Goal: Task Accomplishment & Management: Manage account settings

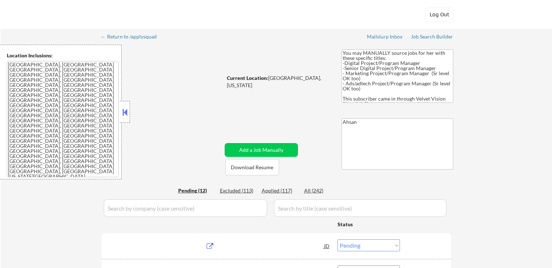
select select ""pending""
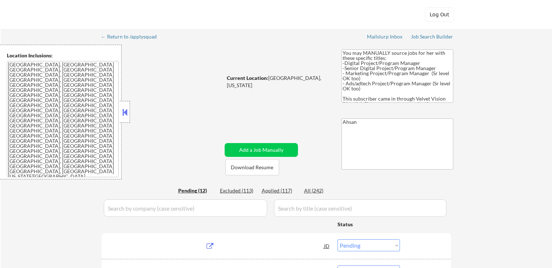
select select ""pending""
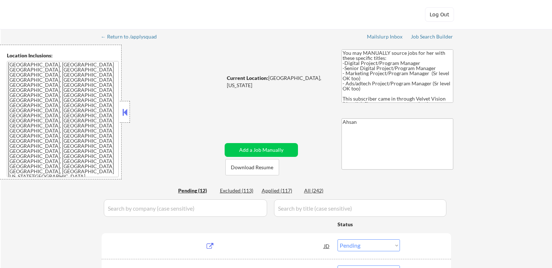
select select ""pending""
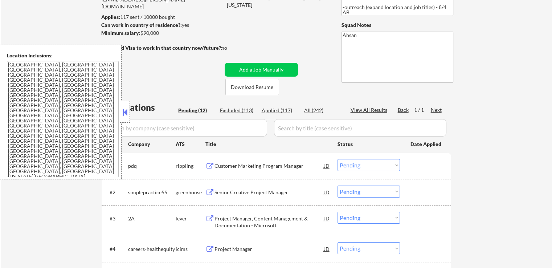
scroll to position [145, 0]
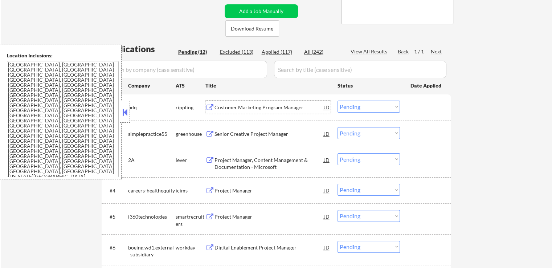
click at [285, 109] on div "Customer Marketing Program Manager" at bounding box center [270, 107] width 110 height 7
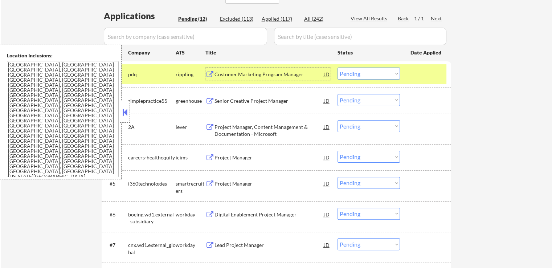
scroll to position [218, 0]
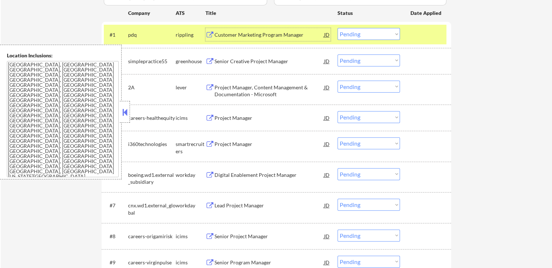
click at [289, 36] on div "Customer Marketing Program Manager" at bounding box center [270, 34] width 110 height 7
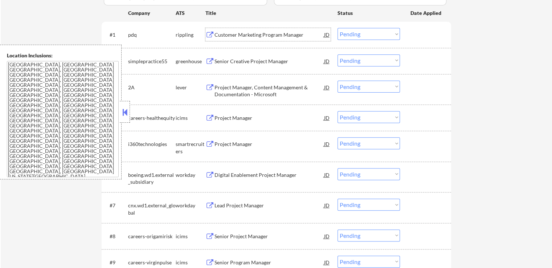
click at [289, 61] on div "Senior Creative Project Manager" at bounding box center [270, 61] width 110 height 7
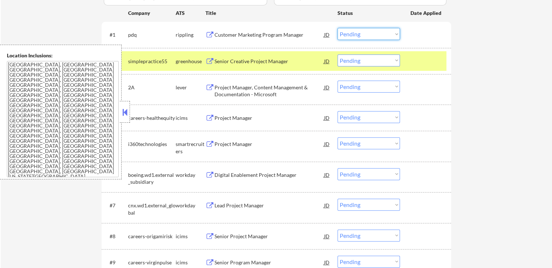
drag, startPoint x: 359, startPoint y: 35, endPoint x: 357, endPoint y: 39, distance: 4.4
click at [359, 35] on select "Choose an option... Pending Applied Excluded (Questions) Excluded (Expired) Exc…" at bounding box center [369, 34] width 62 height 12
click at [338, 28] on select "Choose an option... Pending Applied Excluded (Questions) Excluded (Expired) Exc…" at bounding box center [369, 34] width 62 height 12
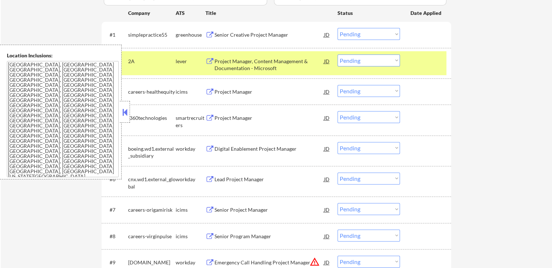
click at [262, 65] on div "Project Manager, Content Management & Documentation - Microsoft" at bounding box center [270, 65] width 110 height 14
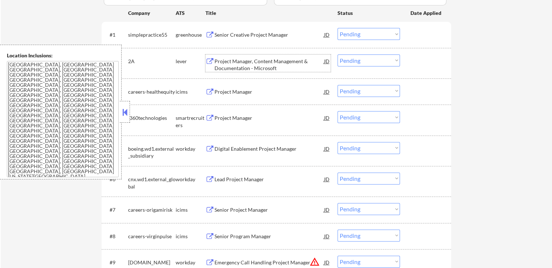
drag, startPoint x: 359, startPoint y: 31, endPoint x: 353, endPoint y: 39, distance: 9.7
click at [359, 31] on select "Choose an option... Pending Applied Excluded (Questions) Excluded (Expired) Exc…" at bounding box center [369, 34] width 62 height 12
click at [338, 28] on select "Choose an option... Pending Applied Excluded (Questions) Excluded (Expired) Exc…" at bounding box center [369, 34] width 62 height 12
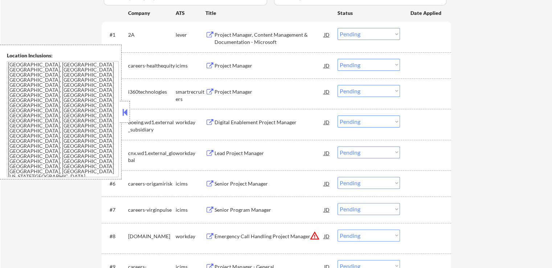
click at [248, 67] on div "Project Manager" at bounding box center [270, 65] width 110 height 7
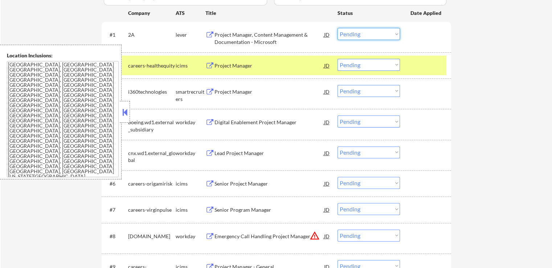
click at [357, 35] on select "Choose an option... Pending Applied Excluded (Questions) Excluded (Expired) Exc…" at bounding box center [369, 34] width 62 height 12
click at [338, 28] on select "Choose an option... Pending Applied Excluded (Questions) Excluded (Expired) Exc…" at bounding box center [369, 34] width 62 height 12
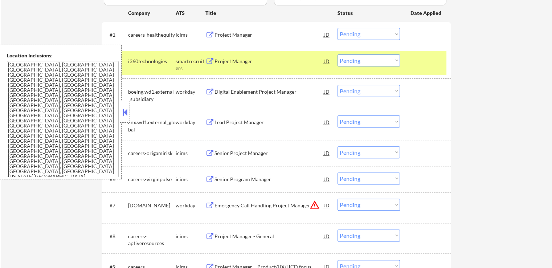
click at [268, 61] on div "Project Manager" at bounding box center [270, 61] width 110 height 7
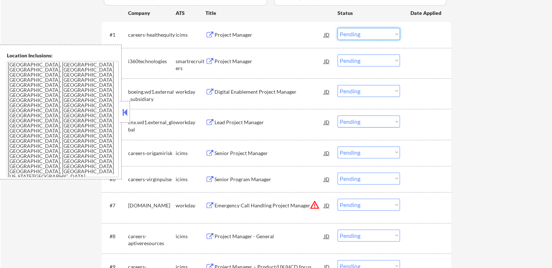
click at [351, 31] on select "Choose an option... Pending Applied Excluded (Questions) Excluded (Expired) Exc…" at bounding box center [369, 34] width 62 height 12
click at [338, 28] on select "Choose an option... Pending Applied Excluded (Questions) Excluded (Expired) Exc…" at bounding box center [369, 34] width 62 height 12
click at [257, 90] on div "Digital Enablement Project Manager" at bounding box center [270, 91] width 110 height 7
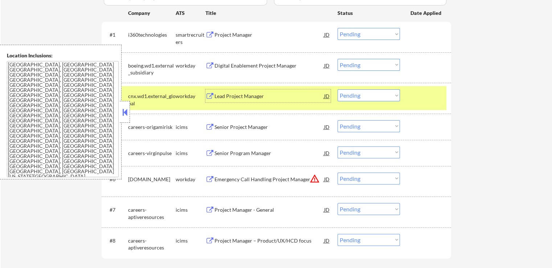
click at [359, 33] on select "Choose an option... Pending Applied Excluded (Questions) Excluded (Expired) Exc…" at bounding box center [369, 34] width 62 height 12
click at [338, 28] on select "Choose an option... Pending Applied Excluded (Questions) Excluded (Expired) Exc…" at bounding box center [369, 34] width 62 height 12
click at [268, 96] on div "Lead Project Manager" at bounding box center [270, 96] width 110 height 7
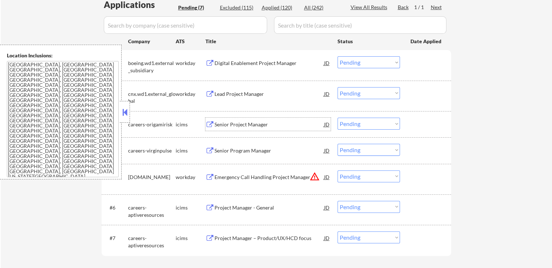
scroll to position [145, 0]
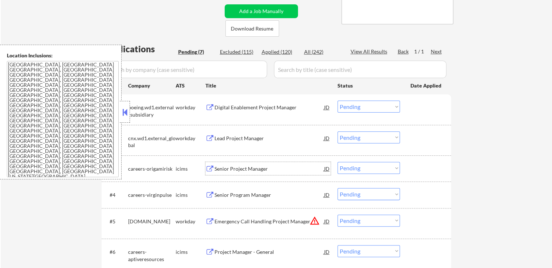
click at [367, 108] on select "Choose an option... Pending Applied Excluded (Questions) Excluded (Expired) Exc…" at bounding box center [369, 107] width 62 height 12
click at [338, 101] on select "Choose an option... Pending Applied Excluded (Questions) Excluded (Expired) Exc…" at bounding box center [369, 107] width 62 height 12
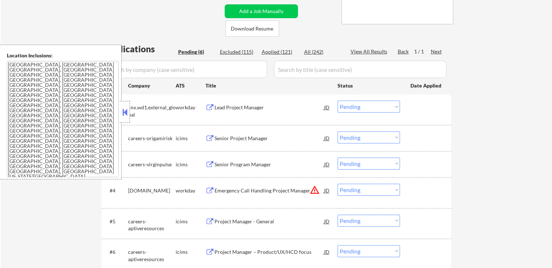
drag, startPoint x: 362, startPoint y: 105, endPoint x: 366, endPoint y: 112, distance: 9.0
click at [362, 105] on select "Choose an option... Pending Applied Excluded (Questions) Excluded (Expired) Exc…" at bounding box center [369, 107] width 62 height 12
click at [338, 101] on select "Choose an option... Pending Applied Excluded (Questions) Excluded (Expired) Exc…" at bounding box center [369, 107] width 62 height 12
click at [489, 135] on div "← Return to /applysquad Mailslurp Inbox Job Search Builder [PERSON_NAME] User E…" at bounding box center [276, 92] width 551 height 417
select select ""pending""
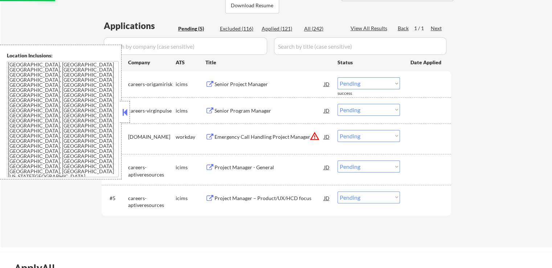
scroll to position [181, 0]
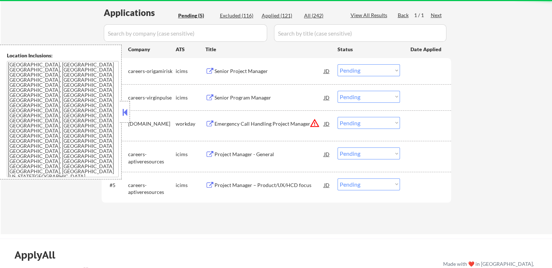
drag, startPoint x: 358, startPoint y: 125, endPoint x: 362, endPoint y: 127, distance: 4.7
click at [358, 125] on select "Choose an option... Pending Applied Excluded (Questions) Excluded (Expired) Exc…" at bounding box center [369, 123] width 62 height 12
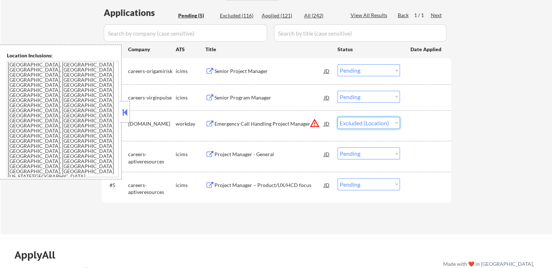
click at [338, 117] on select "Choose an option... Pending Applied Excluded (Questions) Excluded (Expired) Exc…" at bounding box center [369, 123] width 62 height 12
click at [258, 72] on div "Senior Project Manager" at bounding box center [270, 71] width 110 height 7
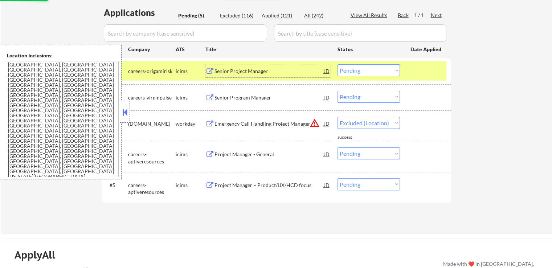
select select ""pending""
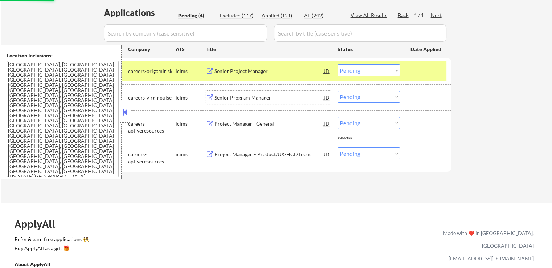
click at [260, 95] on div "Senior Program Manager" at bounding box center [270, 97] width 110 height 7
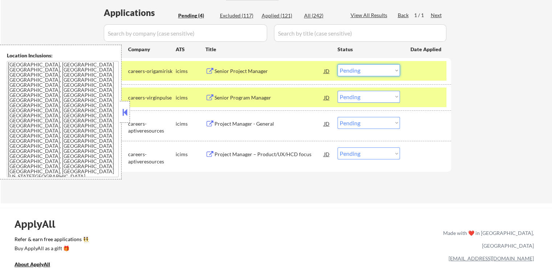
drag, startPoint x: 362, startPoint y: 69, endPoint x: 359, endPoint y: 76, distance: 7.0
click at [361, 71] on select "Choose an option... Pending Applied Excluded (Questions) Excluded (Expired) Exc…" at bounding box center [369, 70] width 62 height 12
click at [338, 64] on select "Choose an option... Pending Applied Excluded (Questions) Excluded (Expired) Exc…" at bounding box center [369, 70] width 62 height 12
click at [270, 119] on div "Project Manager - General" at bounding box center [270, 123] width 110 height 13
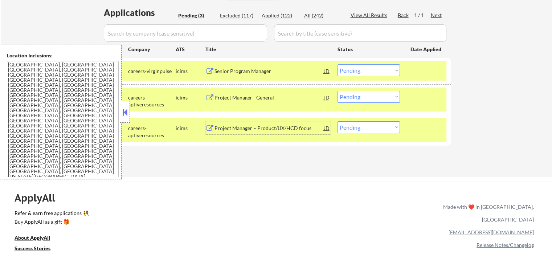
drag, startPoint x: 369, startPoint y: 70, endPoint x: 368, endPoint y: 75, distance: 5.6
click at [368, 71] on select "Choose an option... Pending Applied Excluded (Questions) Excluded (Expired) Exc…" at bounding box center [369, 70] width 62 height 12
click at [338, 64] on select "Choose an option... Pending Applied Excluded (Questions) Excluded (Expired) Exc…" at bounding box center [369, 70] width 62 height 12
click at [272, 131] on div "Project Manager – Product/UX/HCD focus" at bounding box center [270, 128] width 110 height 7
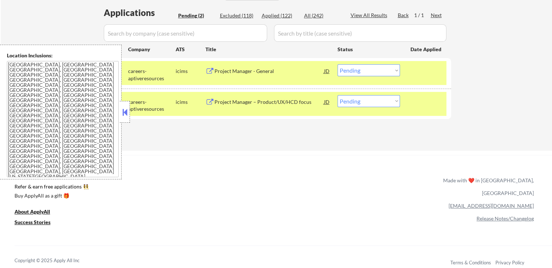
click at [360, 72] on select "Choose an option... Pending Applied Excluded (Questions) Excluded (Expired) Exc…" at bounding box center [369, 70] width 62 height 12
select select ""excluded__expired_""
click at [338, 64] on select "Choose an option... Pending Applied Excluded (Questions) Excluded (Expired) Exc…" at bounding box center [369, 70] width 62 height 12
drag, startPoint x: 374, startPoint y: 107, endPoint x: 363, endPoint y: 101, distance: 11.9
click at [372, 106] on div "#2 careers-aptiveresources icims Project Manager – Product/UX/HCD focus JD Choo…" at bounding box center [275, 104] width 343 height 24
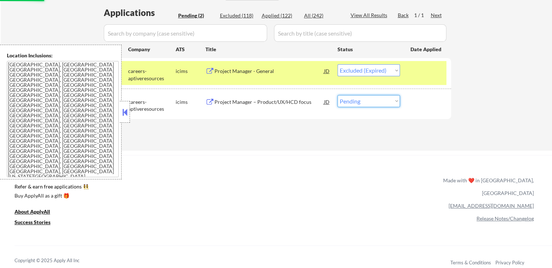
drag, startPoint x: 363, startPoint y: 101, endPoint x: 364, endPoint y: 105, distance: 4.4
click at [363, 101] on select "Choose an option... Pending Applied Excluded (Questions) Excluded (Expired) Exc…" at bounding box center [369, 101] width 62 height 12
select select ""excluded__expired_""
click at [338, 95] on select "Choose an option... Pending Applied Excluded (Questions) Excluded (Expired) Exc…" at bounding box center [369, 101] width 62 height 12
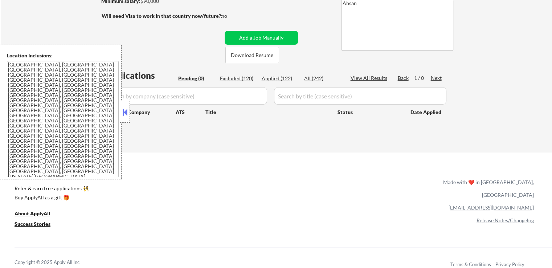
scroll to position [109, 0]
